Goal: Information Seeking & Learning: Check status

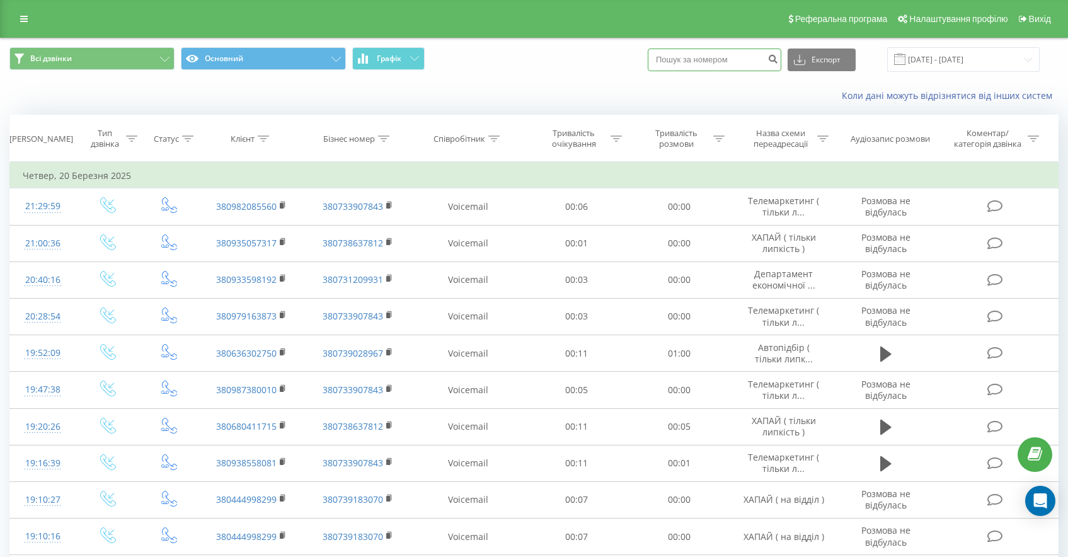
click at [744, 65] on input at bounding box center [715, 60] width 134 height 23
paste input "380664542423"
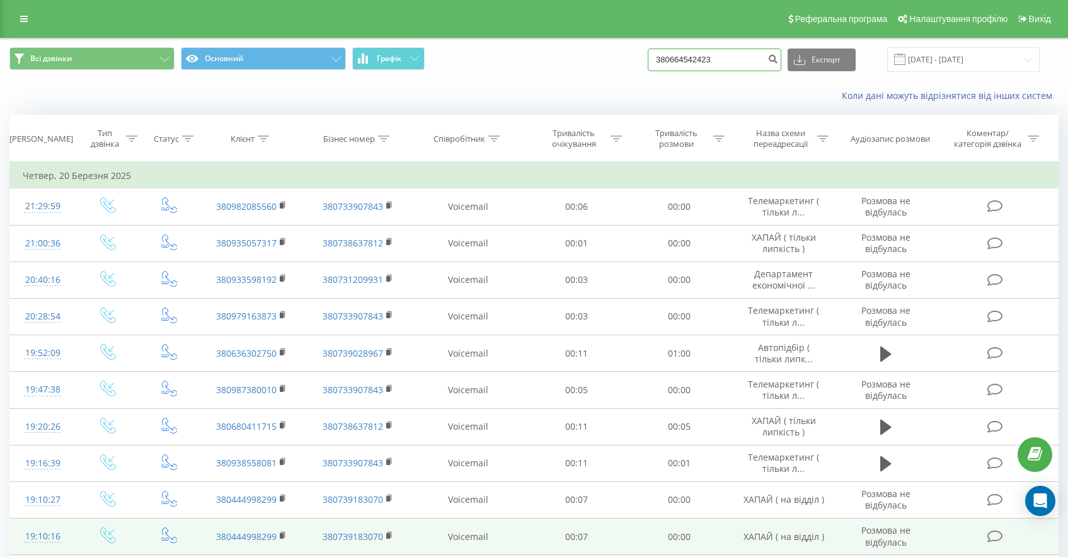
type input "380664542423"
